Goal: Entertainment & Leisure: Browse casually

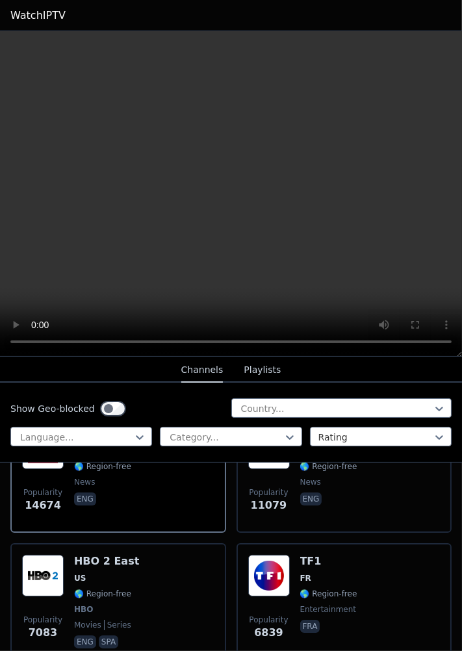
scroll to position [203, 0]
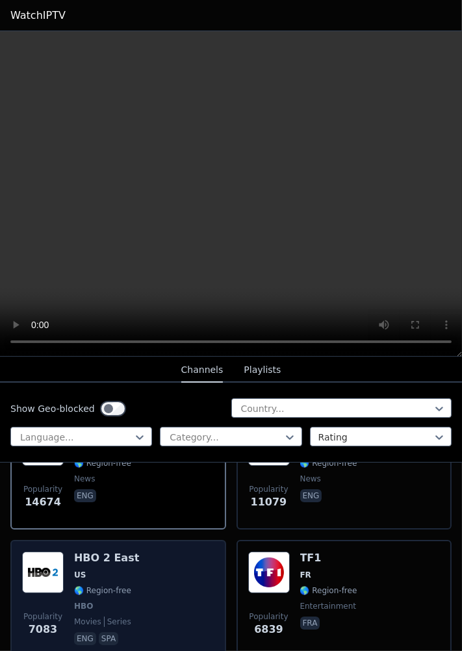
click at [54, 559] on img at bounding box center [43, 573] width 42 height 42
click at [98, 552] on h6 "HBO 2 East" at bounding box center [106, 558] width 65 height 13
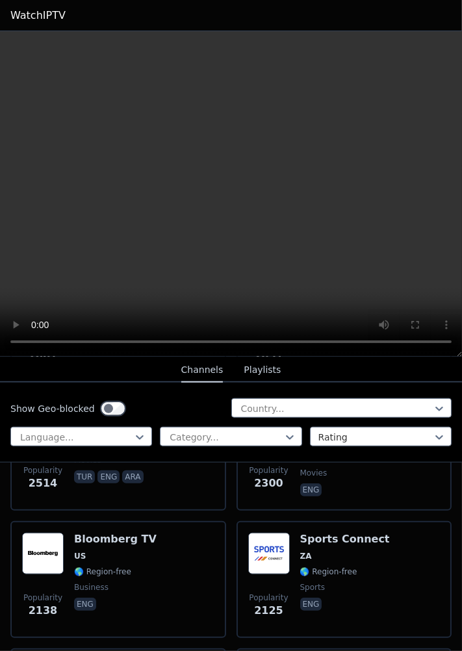
scroll to position [1245, 0]
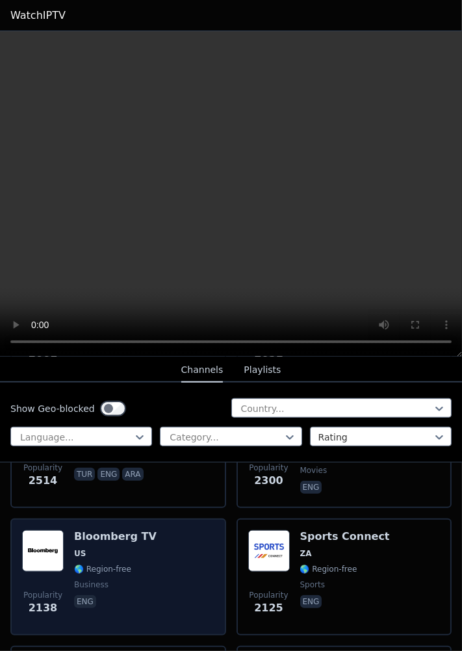
click at [95, 530] on div "Bloomberg TV US 🌎 Region-free business eng" at bounding box center [115, 577] width 83 height 94
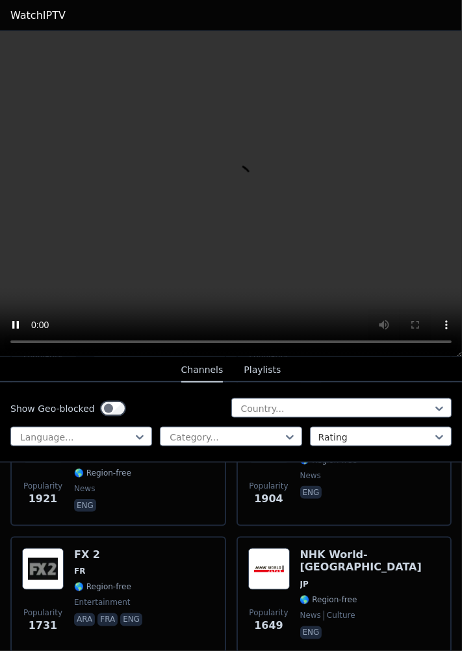
scroll to position [1869, 0]
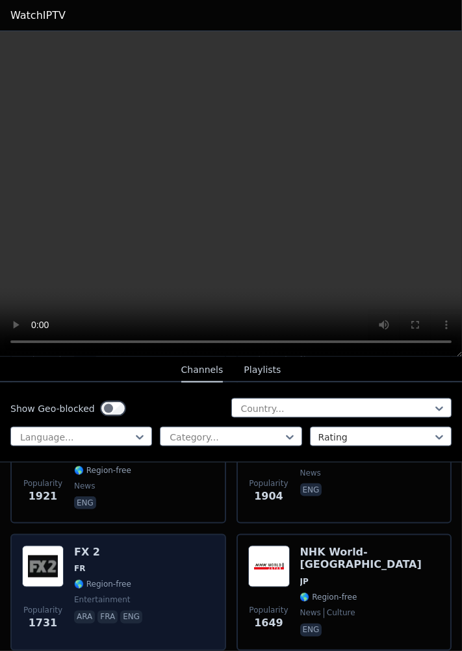
click at [91, 546] on h6 "FX 2" at bounding box center [109, 552] width 71 height 13
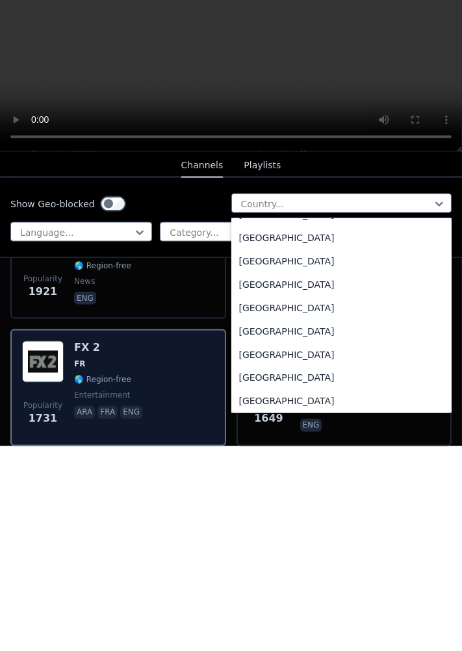
scroll to position [4486, 0]
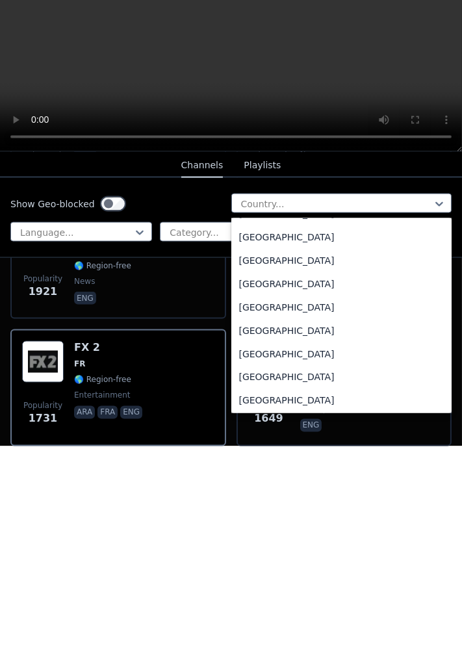
click at [277, 539] on div "[GEOGRAPHIC_DATA]" at bounding box center [341, 535] width 221 height 23
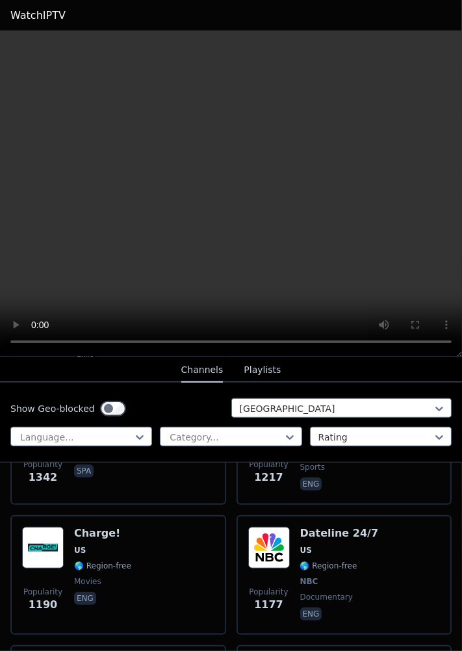
scroll to position [997, 0]
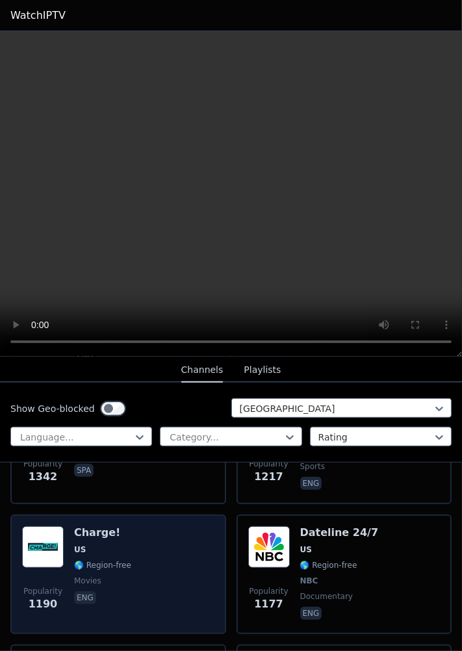
click at [65, 542] on div "Popularity 1190 Charge! US 🌎 Region-free movies eng" at bounding box center [118, 574] width 192 height 96
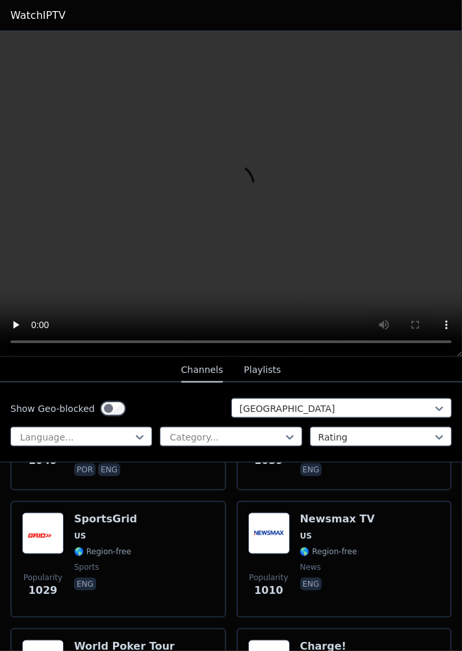
scroll to position [1401, 0]
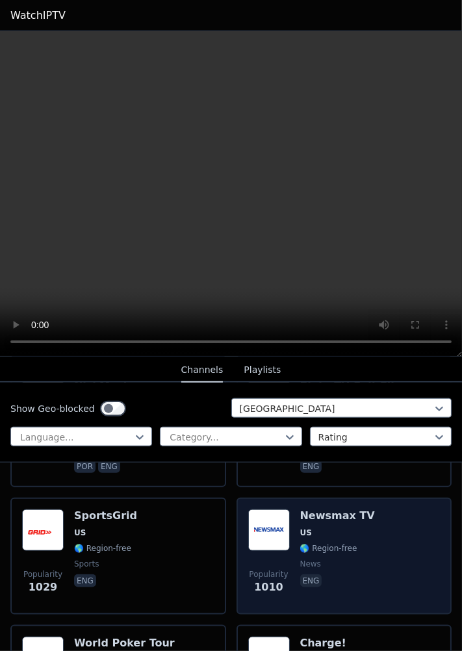
click at [303, 528] on span "US" at bounding box center [306, 533] width 12 height 10
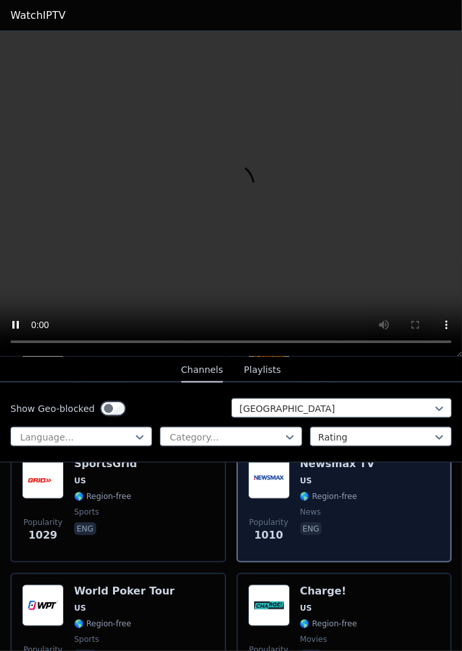
scroll to position [1454, 0]
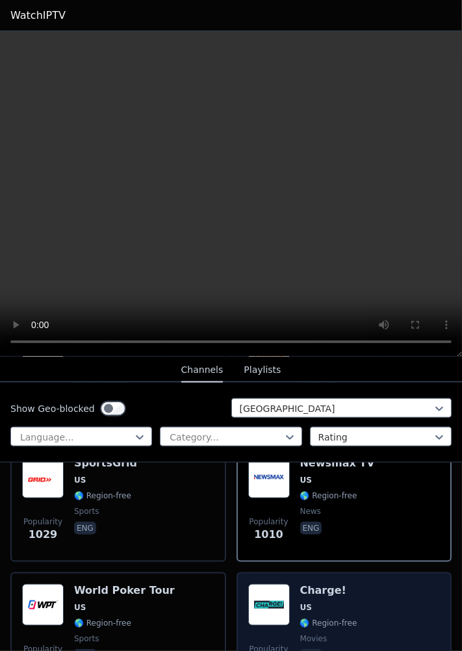
click at [296, 587] on div "Popularity 949 Charge! US 🌎 Region-free movies eng" at bounding box center [344, 631] width 192 height 94
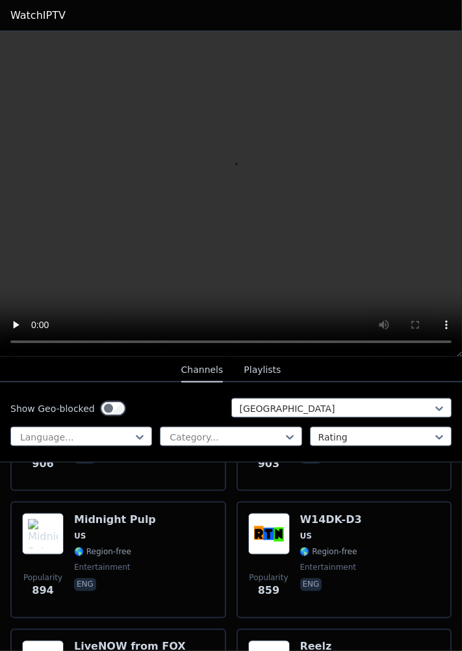
scroll to position [1911, 0]
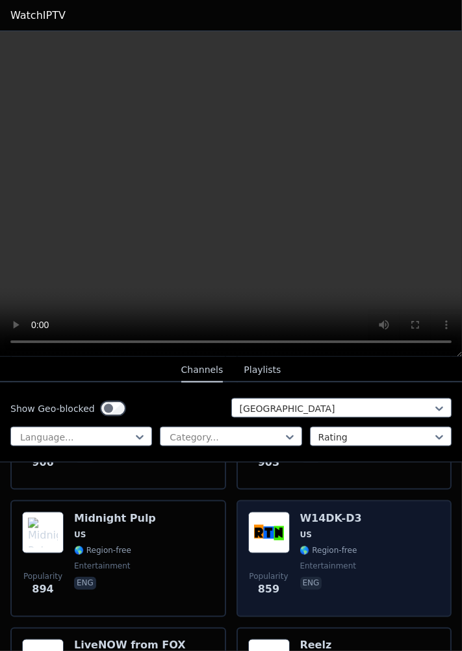
click at [280, 520] on img at bounding box center [269, 533] width 42 height 42
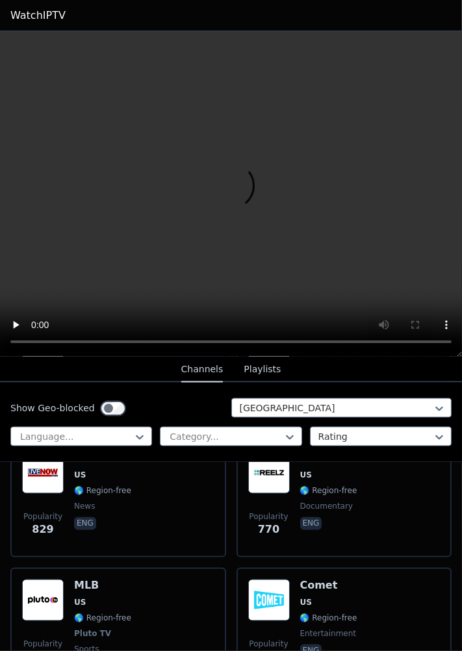
scroll to position [2113, 0]
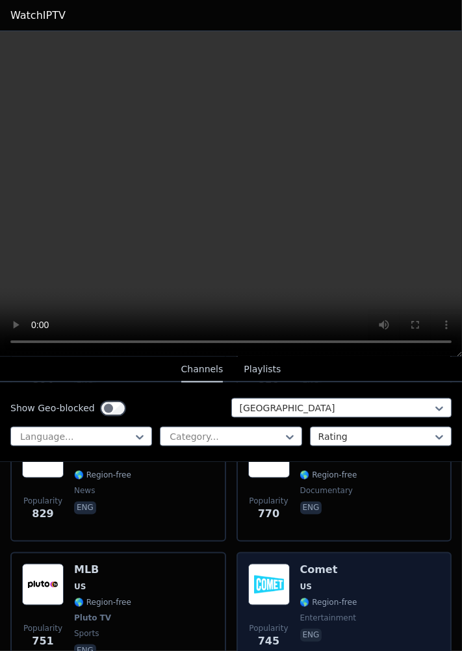
click at [283, 569] on img at bounding box center [269, 585] width 42 height 42
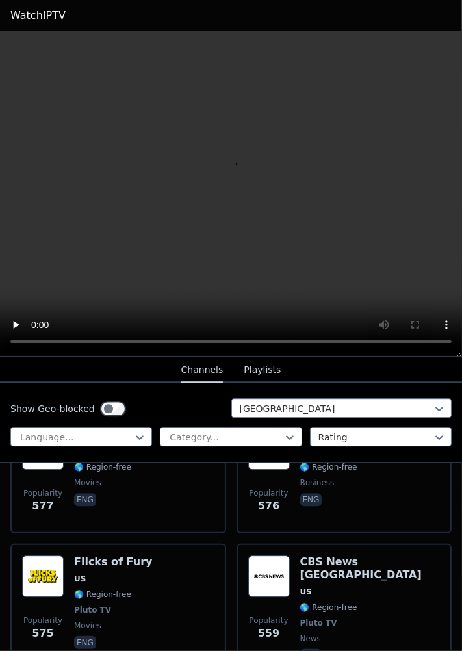
scroll to position [3303, 0]
